Goal: Information Seeking & Learning: Learn about a topic

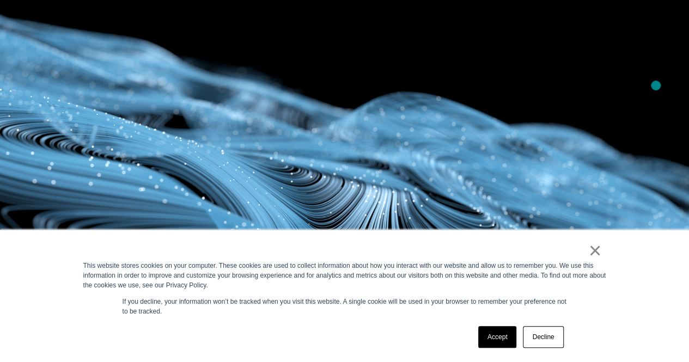
scroll to position [162, 0]
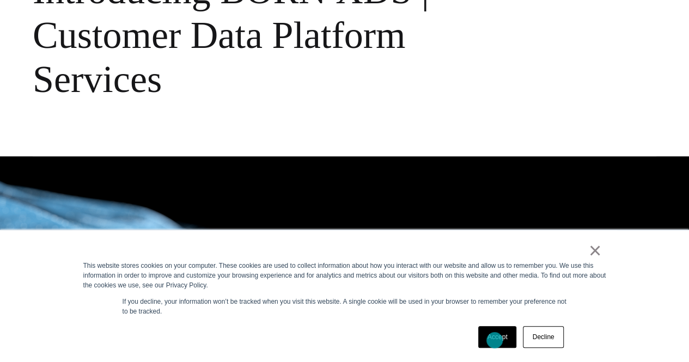
click at [494, 340] on link "Accept" at bounding box center [497, 337] width 39 height 22
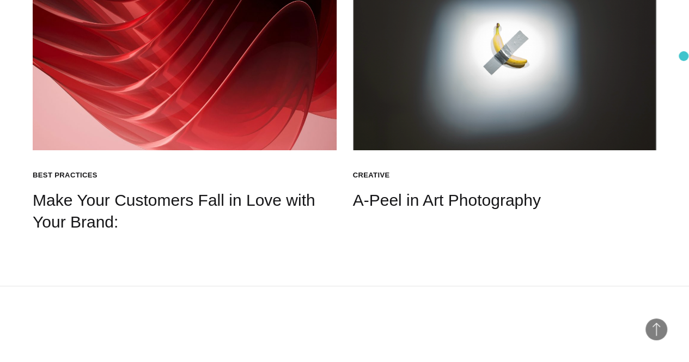
scroll to position [2309, 0]
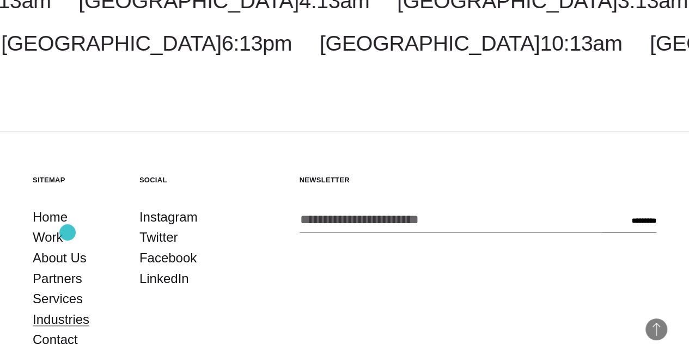
click at [67, 309] on link "Industries" at bounding box center [61, 319] width 57 height 21
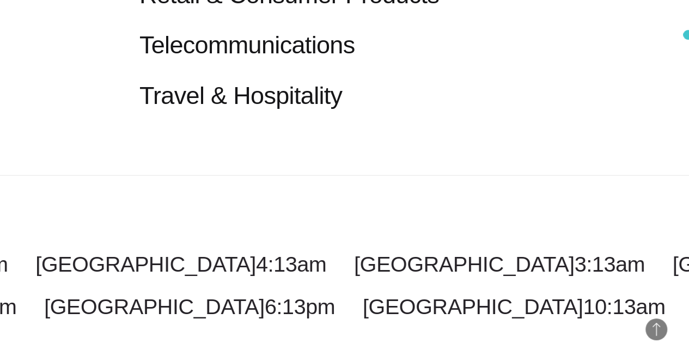
scroll to position [1181, 0]
